Goal: Navigation & Orientation: Find specific page/section

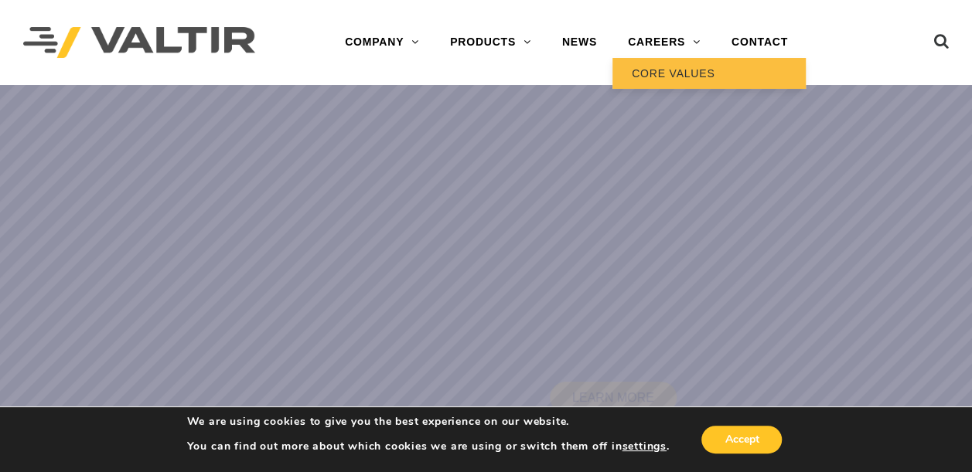
click at [671, 71] on link "CORE VALUES" at bounding box center [708, 73] width 193 height 31
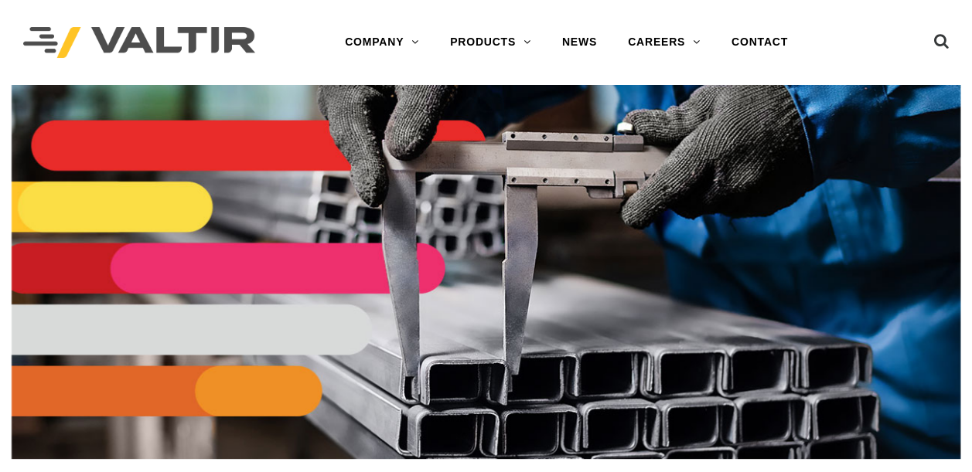
click at [739, 437] on div at bounding box center [486, 293] width 948 height 417
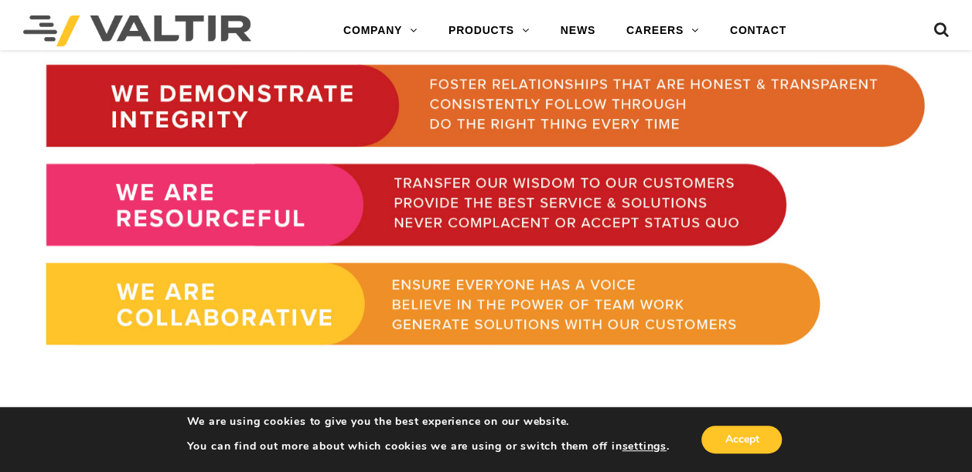
scroll to position [1151, 0]
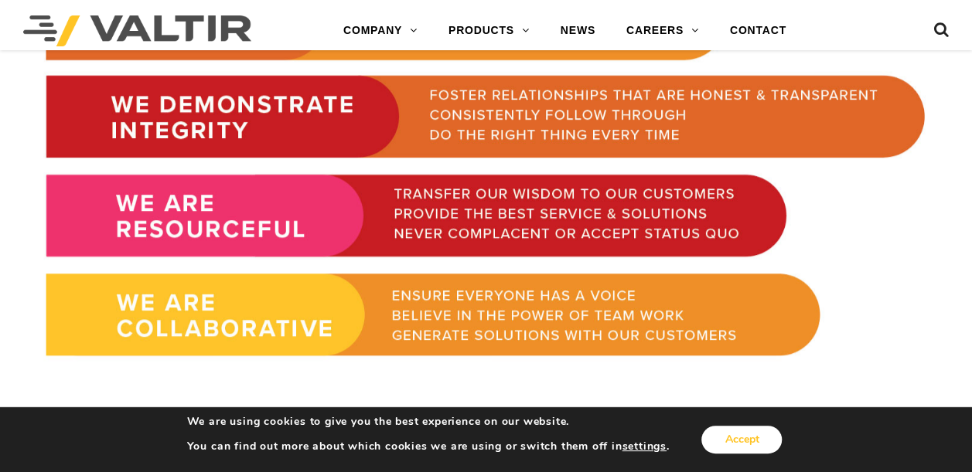
click at [742, 441] on button "Accept" at bounding box center [741, 440] width 80 height 28
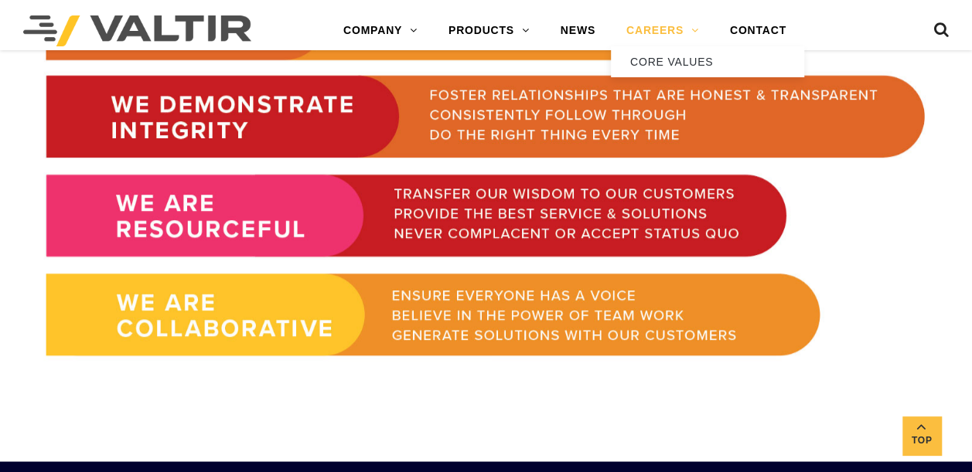
click at [669, 32] on link "CAREERS" at bounding box center [663, 30] width 104 height 31
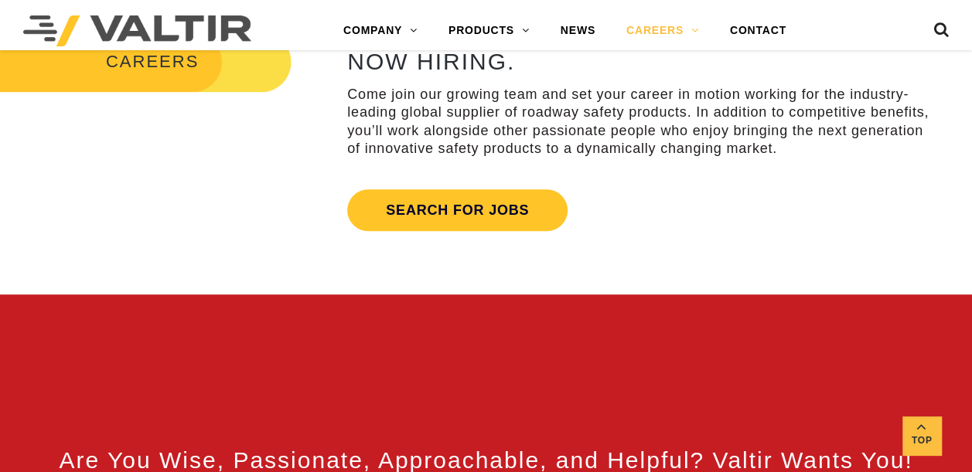
scroll to position [553, 0]
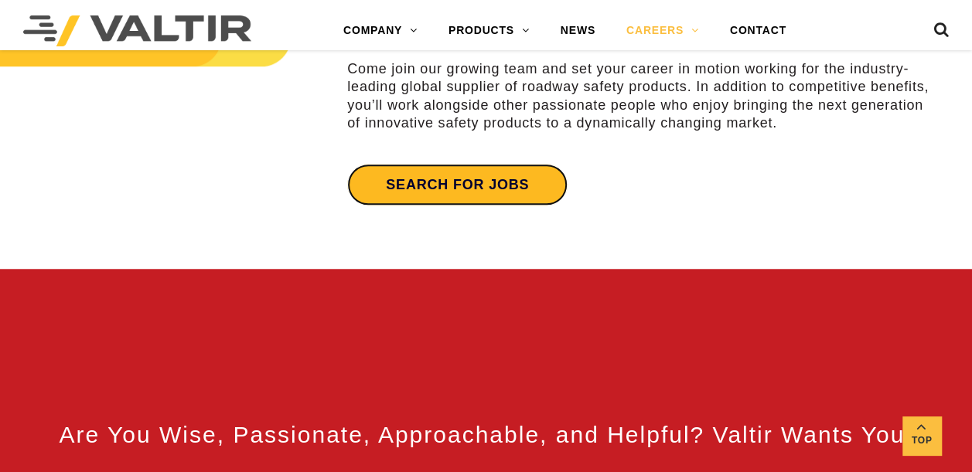
click at [495, 199] on link "Search for jobs" at bounding box center [457, 185] width 220 height 42
